Goal: Book appointment/travel/reservation

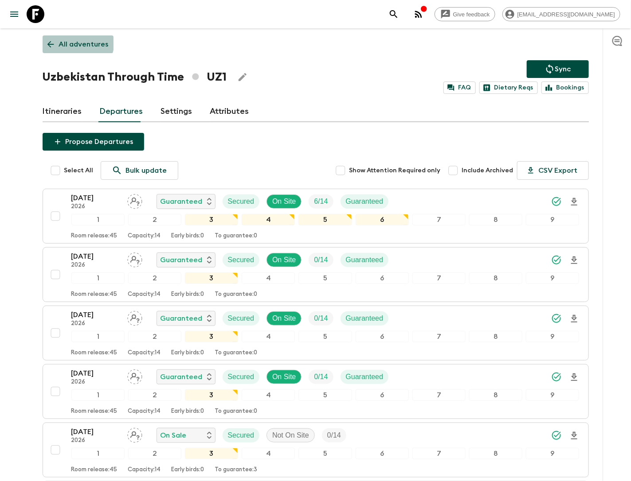
click at [61, 36] on link "All adventures" at bounding box center [78, 44] width 71 height 18
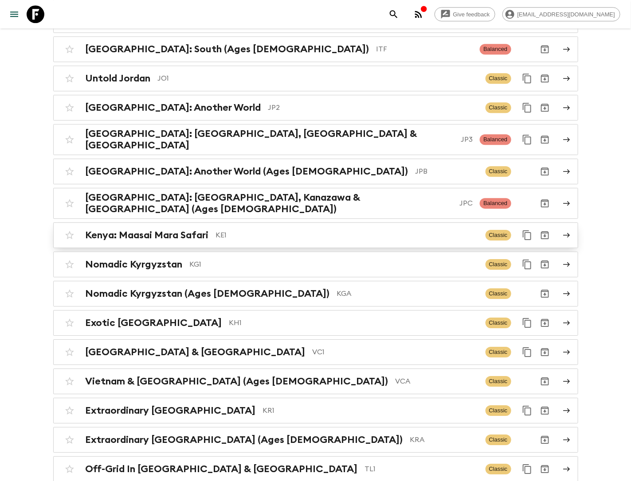
scroll to position [2161, 0]
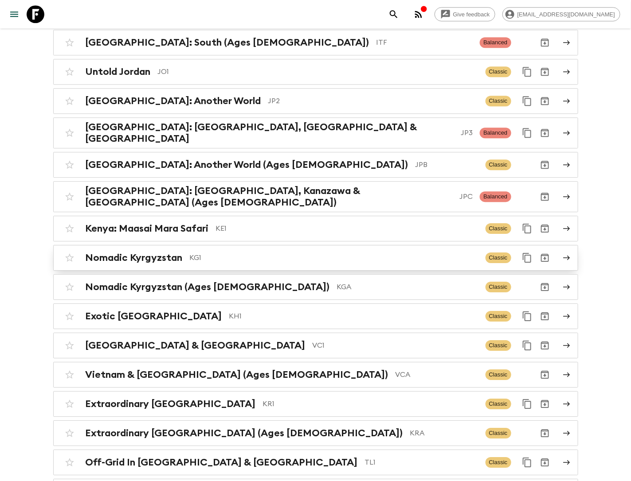
click at [215, 253] on p "KG1" at bounding box center [334, 258] width 289 height 11
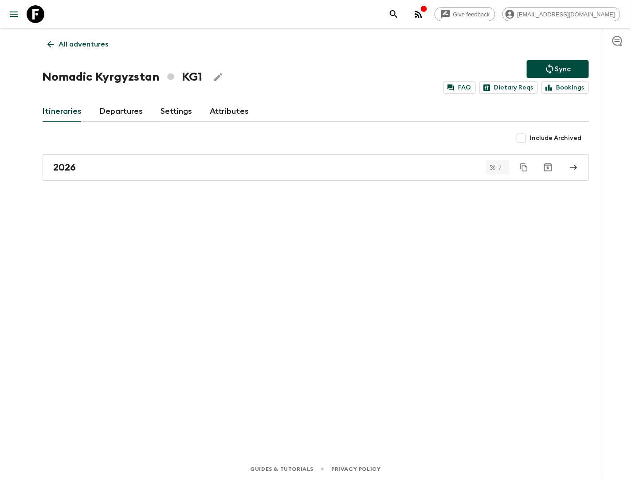
click at [120, 106] on link "Departures" at bounding box center [121, 111] width 43 height 21
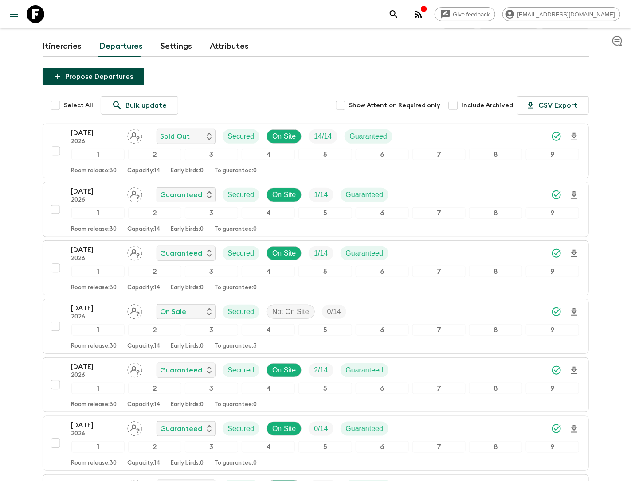
scroll to position [190, 0]
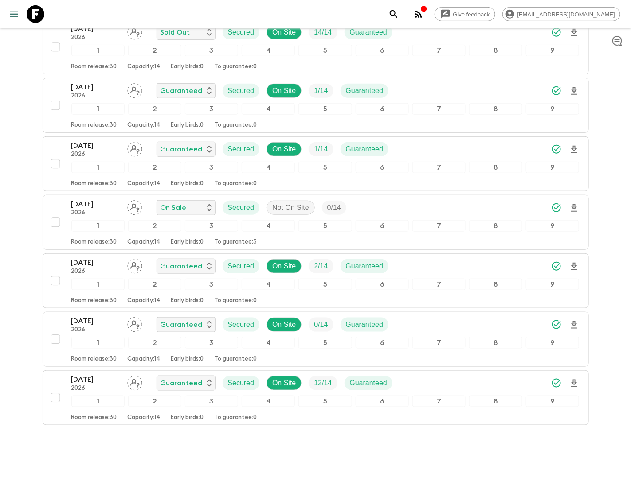
scroll to position [190, 0]
